Goal: Information Seeking & Learning: Check status

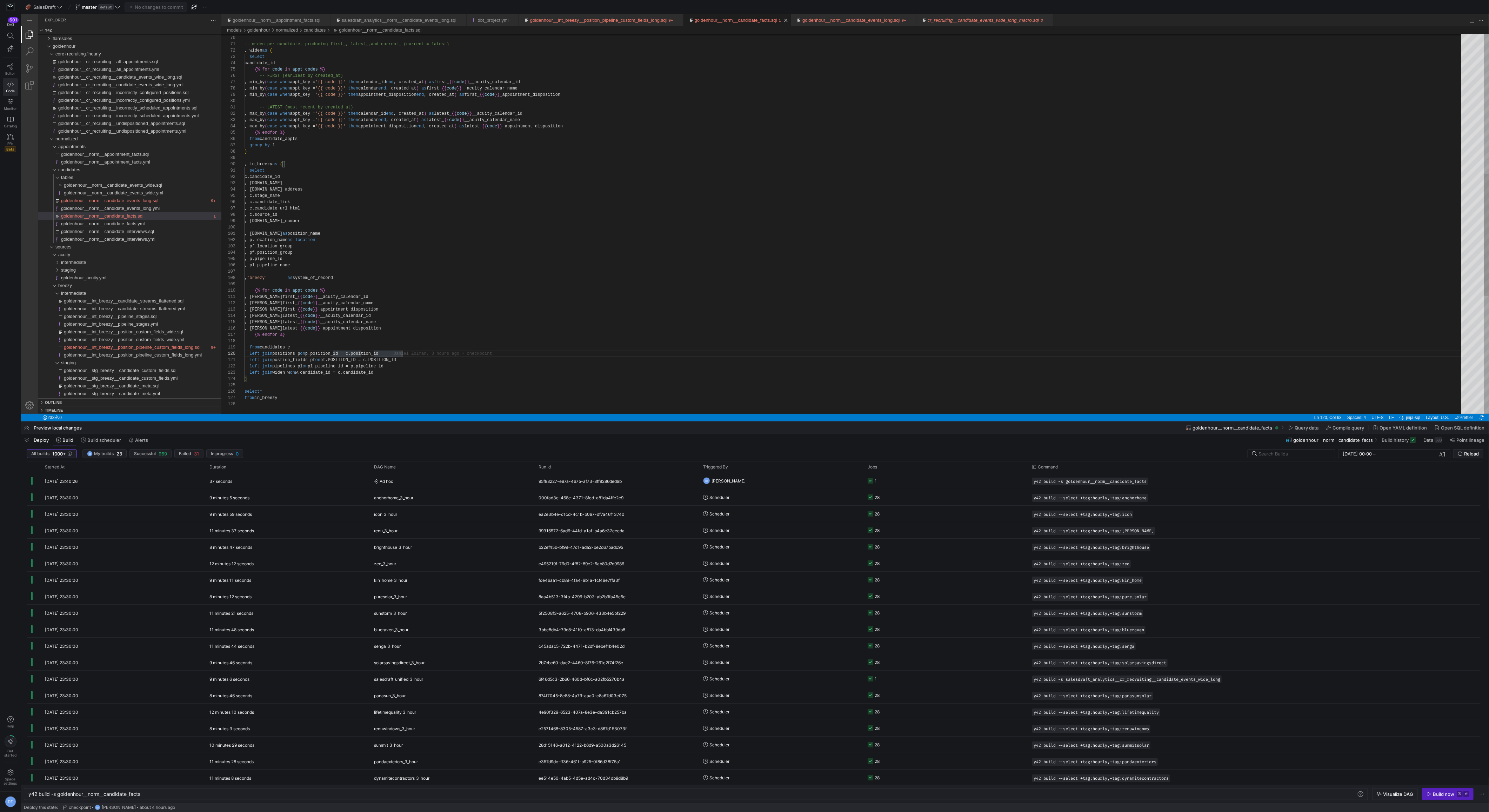
scroll to position [57, 157]
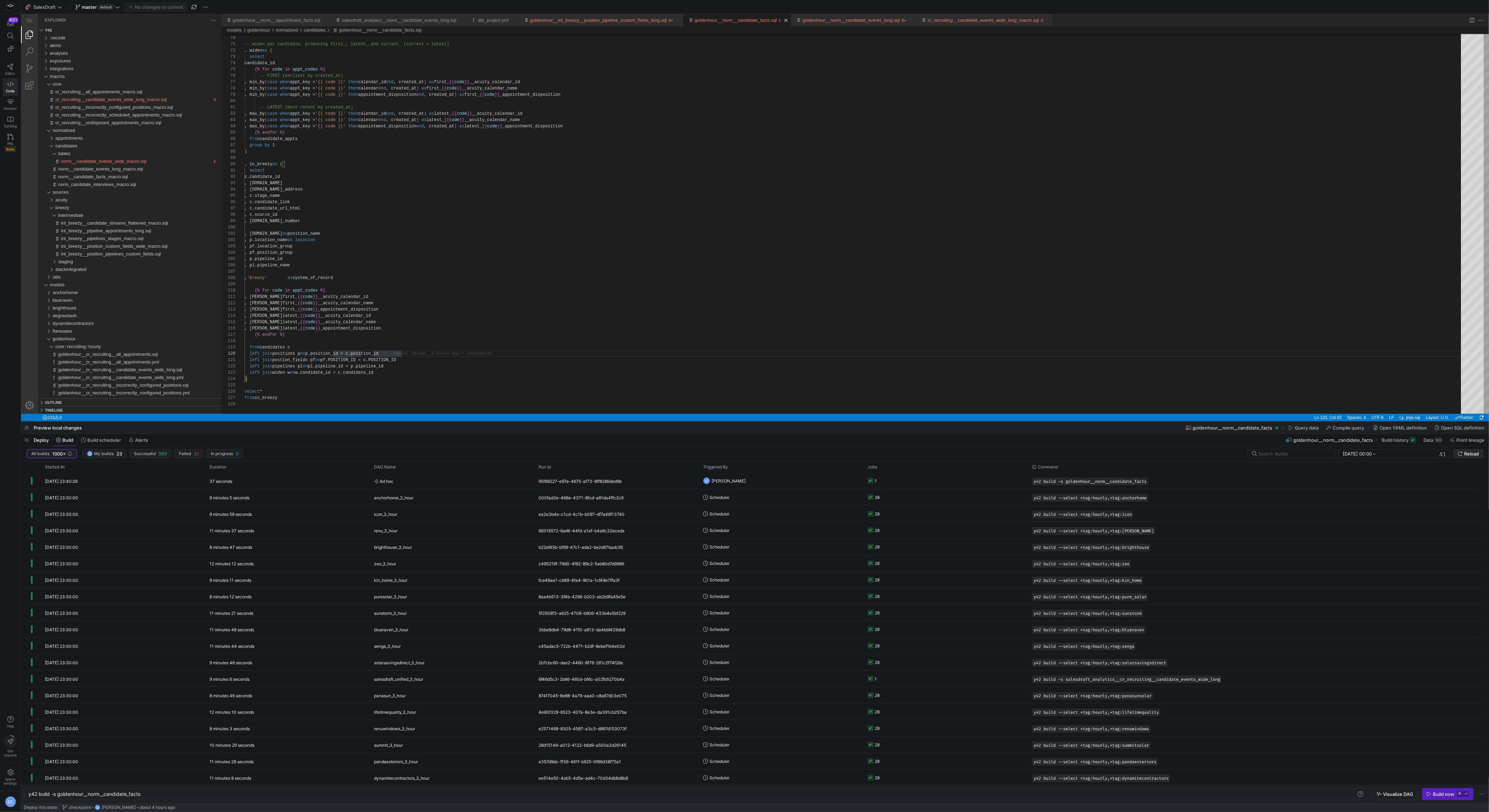
click at [1472, 451] on span "Reload" at bounding box center [1471, 454] width 14 height 6
click at [750, 563] on y42-orchestration-triggered-by "Scheduler" at bounding box center [781, 563] width 156 height 16
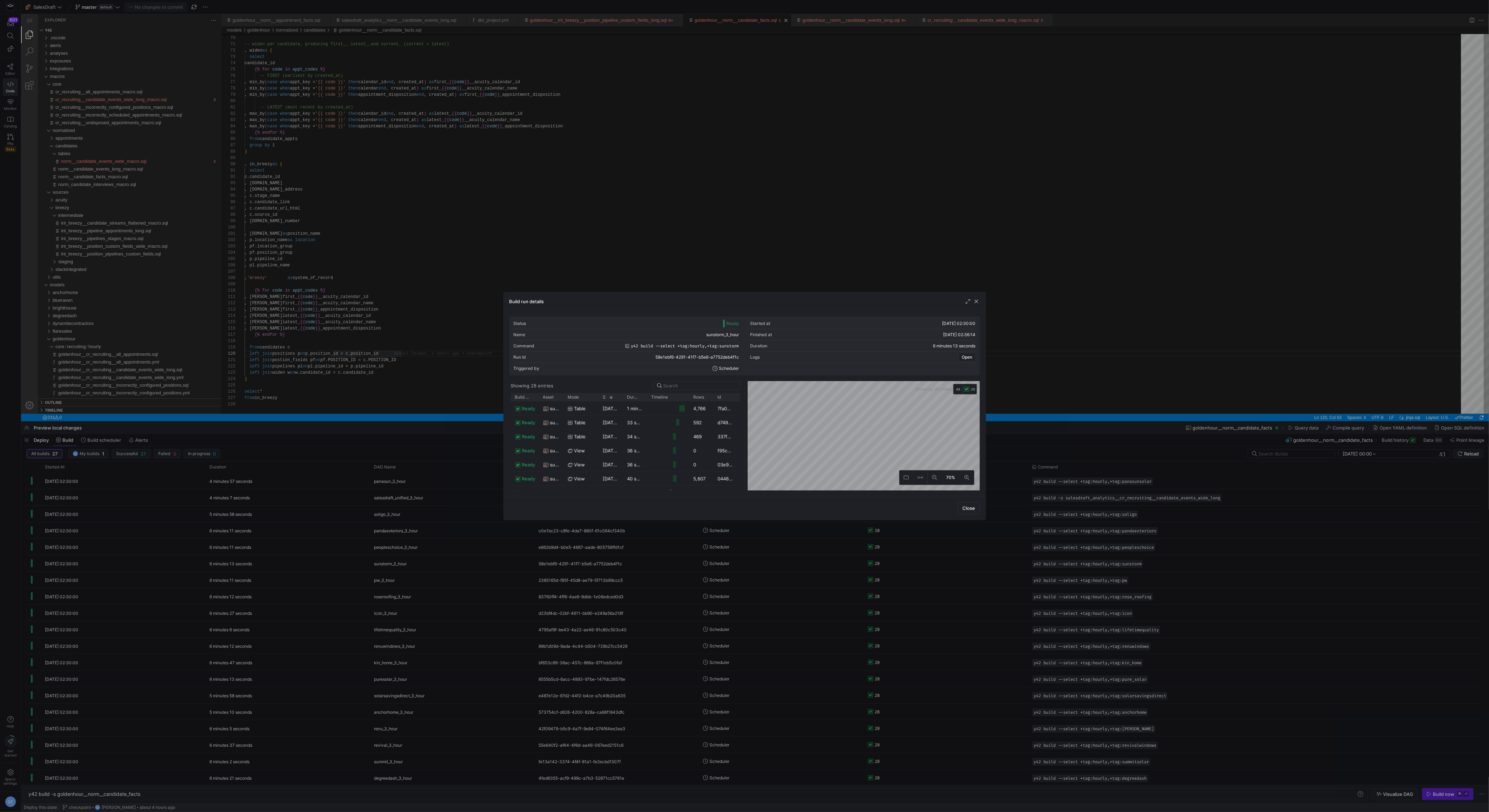
click at [714, 334] on span "sunstorm_3_hour" at bounding box center [723, 335] width 32 height 5
click at [729, 339] on div "Name sunstorm_3_hour" at bounding box center [627, 334] width 225 height 11
click at [980, 303] on div "Build run details" at bounding box center [744, 302] width 481 height 18
click at [979, 303] on span "button" at bounding box center [976, 301] width 7 height 7
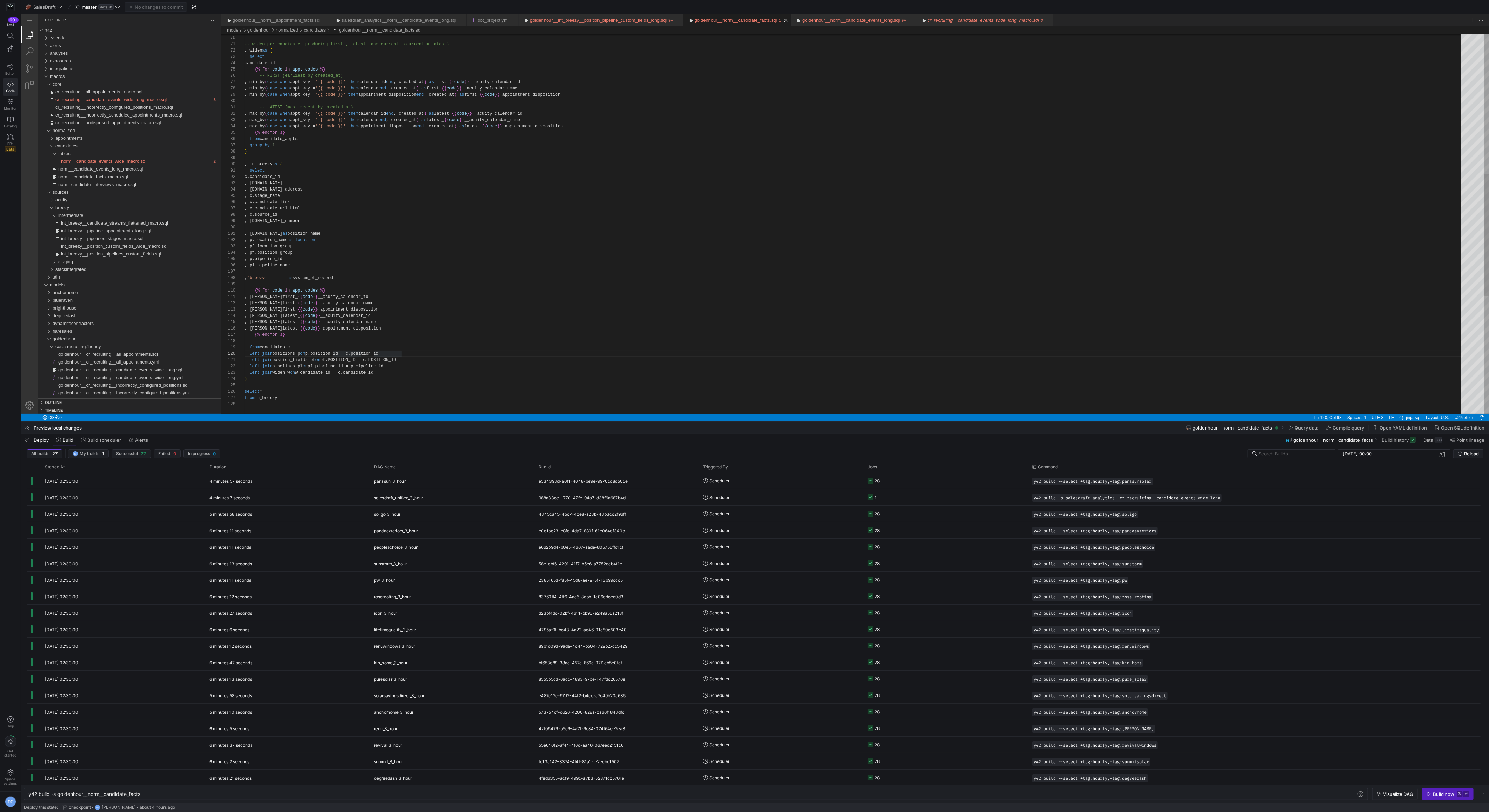
click at [911, 316] on div ") -- widen per candidate, producing first_, latest_, and current_ (current = la…" at bounding box center [855, 190] width 1221 height 1181
click at [890, 339] on div ") -- widen per candidate, producing first_, latest_, and current_ (current = la…" at bounding box center [855, 190] width 1221 height 1181
